Goal: Information Seeking & Learning: Learn about a topic

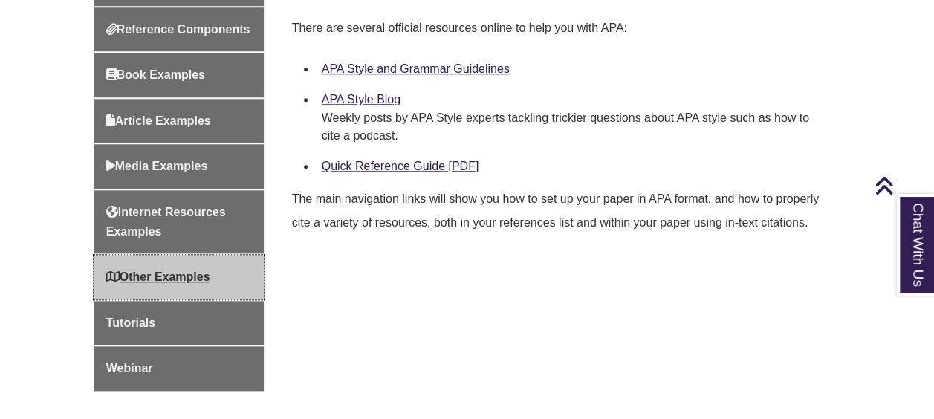
scroll to position [643, 0]
click at [175, 284] on span "Other Examples" at bounding box center [158, 277] width 104 height 13
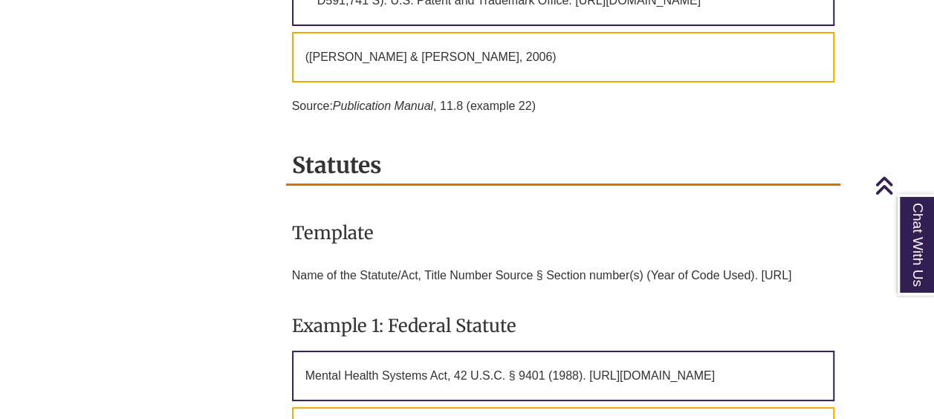
scroll to position [467, 0]
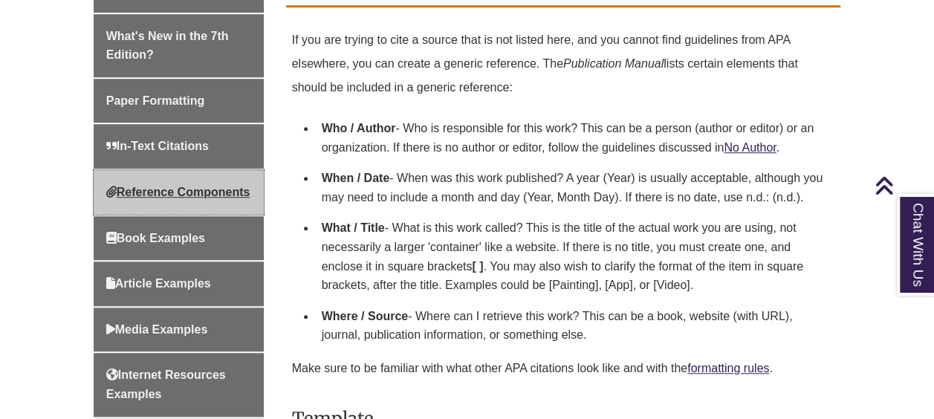
click at [211, 178] on link "Reference Components" at bounding box center [179, 192] width 170 height 45
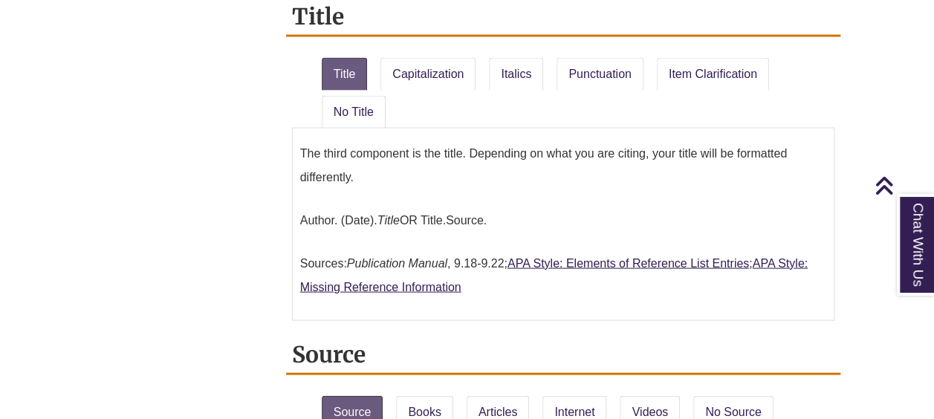
scroll to position [1491, 0]
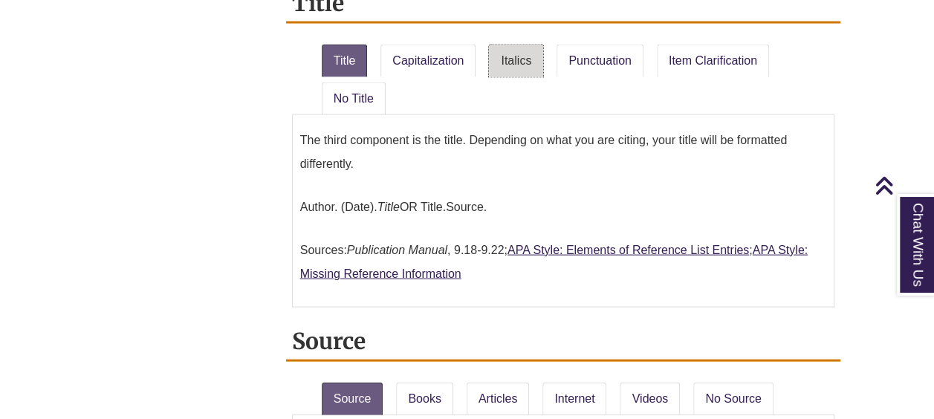
click at [503, 45] on link "Italics" at bounding box center [516, 61] width 54 height 33
